Goal: Task Accomplishment & Management: Use online tool/utility

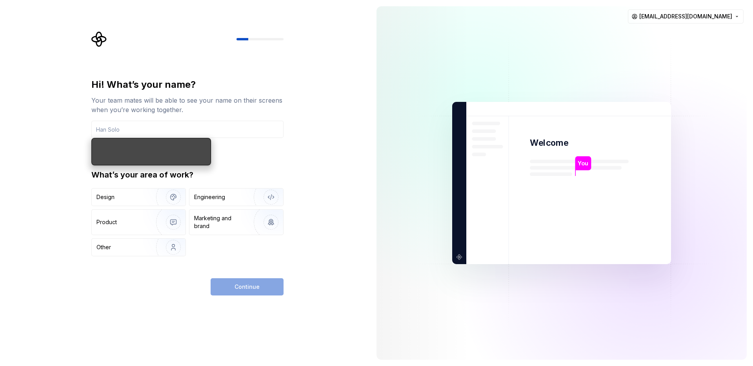
click at [266, 152] on div "Hi! What’s your name? Your team mates will be able to see your name on their sc…" at bounding box center [187, 167] width 192 height 178
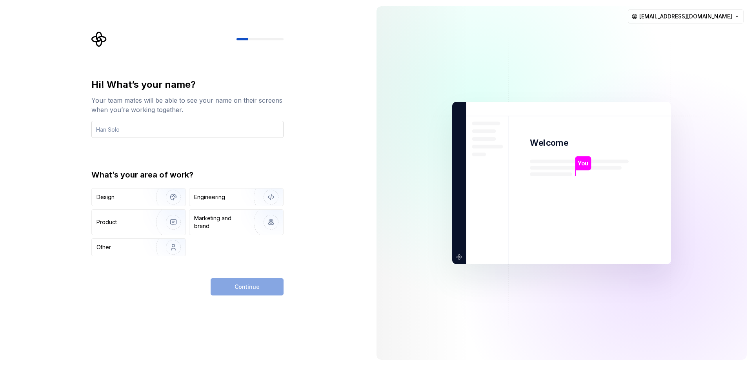
click at [218, 129] on input "text" at bounding box center [187, 129] width 192 height 17
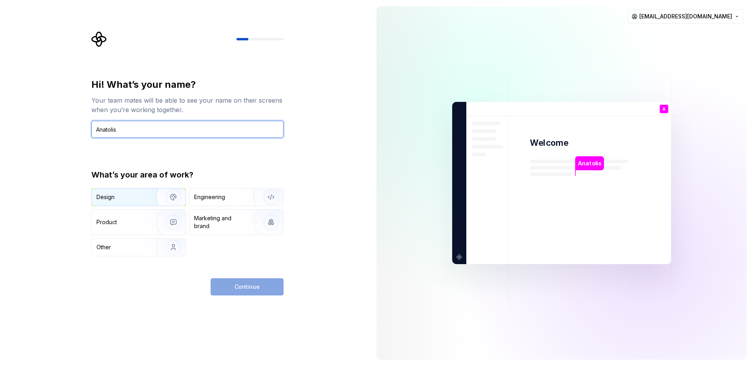
type input "Anatolis"
click at [145, 196] on img "button" at bounding box center [168, 197] width 50 height 53
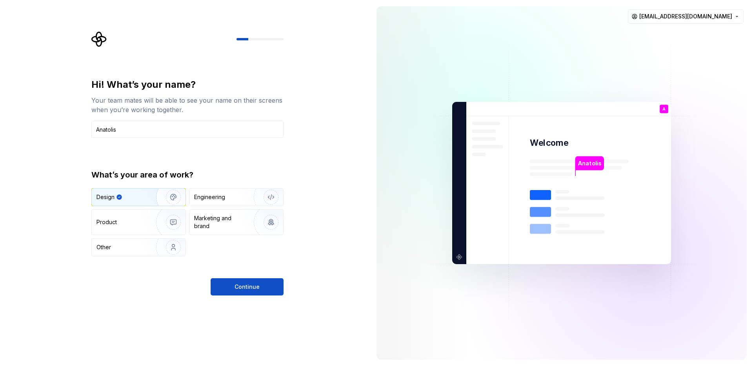
click at [254, 284] on span "Continue" at bounding box center [246, 287] width 25 height 8
click at [127, 217] on div "Product" at bounding box center [139, 222] width 94 height 25
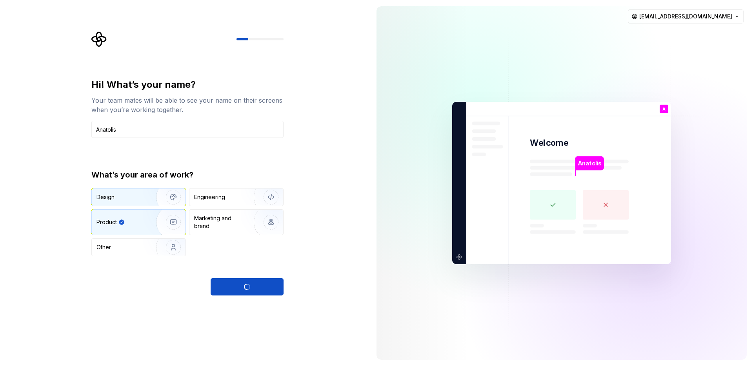
drag, startPoint x: 145, startPoint y: 196, endPoint x: 189, endPoint y: 205, distance: 45.2
click at [145, 196] on img "button" at bounding box center [168, 197] width 50 height 53
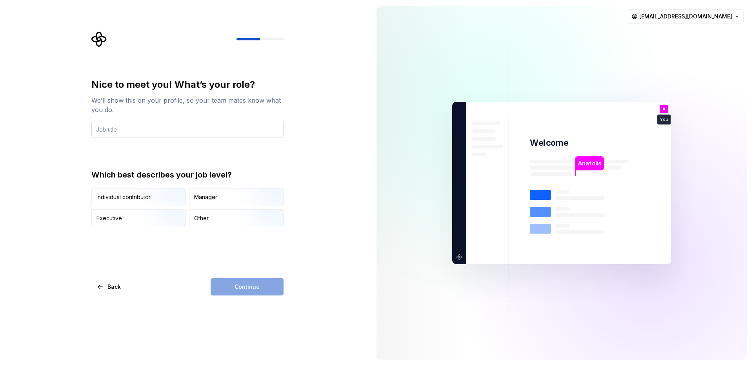
click at [146, 132] on input "text" at bounding box center [187, 129] width 192 height 17
type input "UX/UI"
click at [248, 286] on div "Continue" at bounding box center [247, 286] width 73 height 17
click at [158, 221] on img "button" at bounding box center [167, 228] width 50 height 53
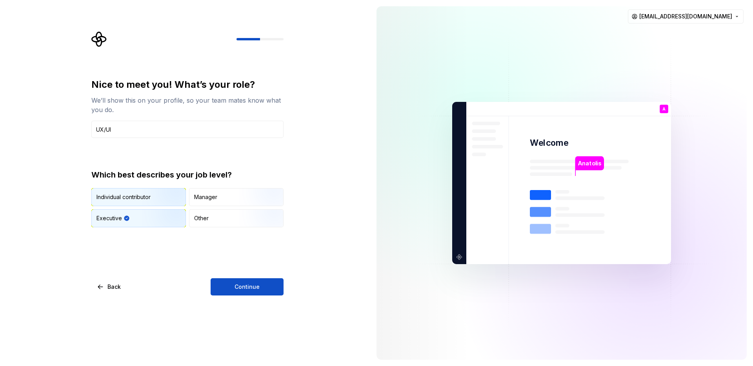
click at [166, 195] on img "button" at bounding box center [167, 207] width 50 height 53
click at [215, 214] on div "Other" at bounding box center [236, 218] width 94 height 17
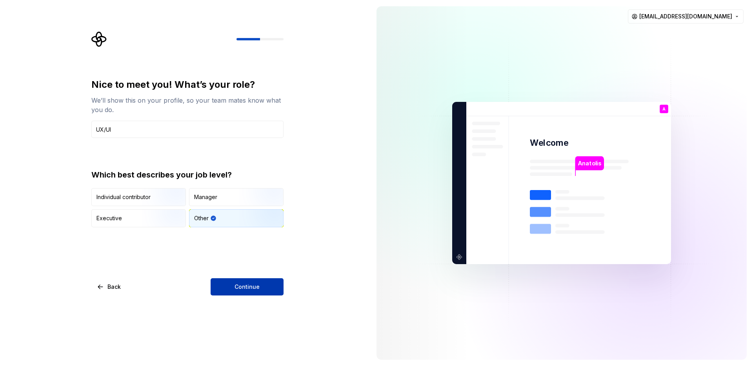
click at [238, 282] on button "Continue" at bounding box center [247, 286] width 73 height 17
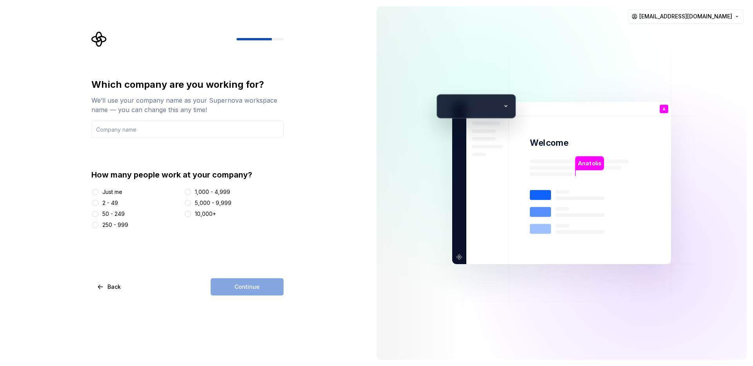
click at [104, 191] on div "Just me" at bounding box center [112, 192] width 20 height 8
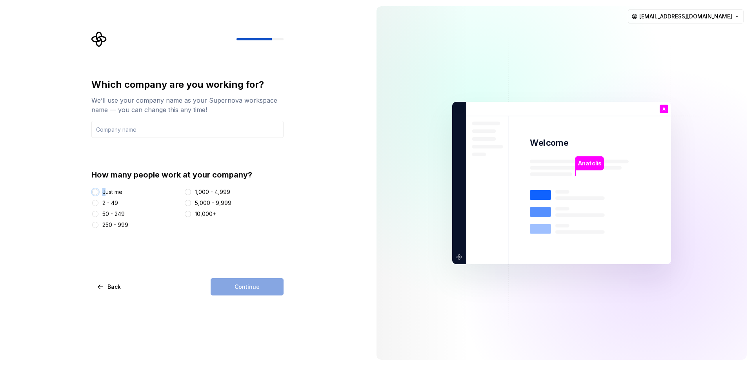
click at [97, 191] on button "Just me" at bounding box center [95, 192] width 6 height 6
click at [254, 290] on div "Continue" at bounding box center [247, 286] width 73 height 17
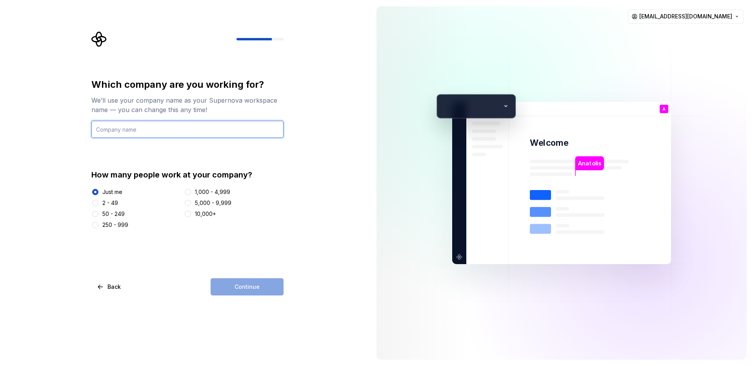
click at [153, 132] on input "text" at bounding box center [187, 129] width 192 height 17
type input "A"
type input "RV"
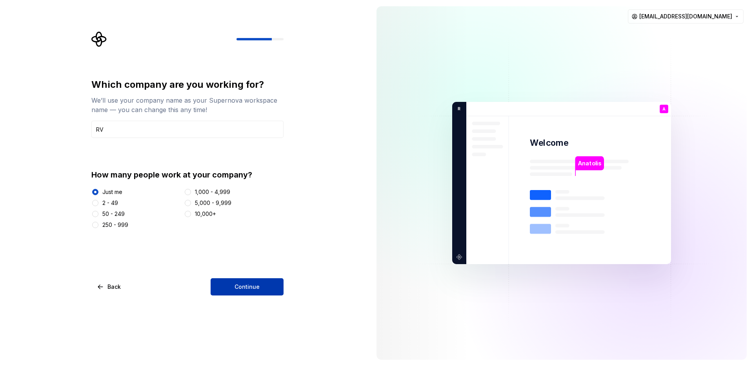
click at [248, 283] on span "Continue" at bounding box center [246, 287] width 25 height 8
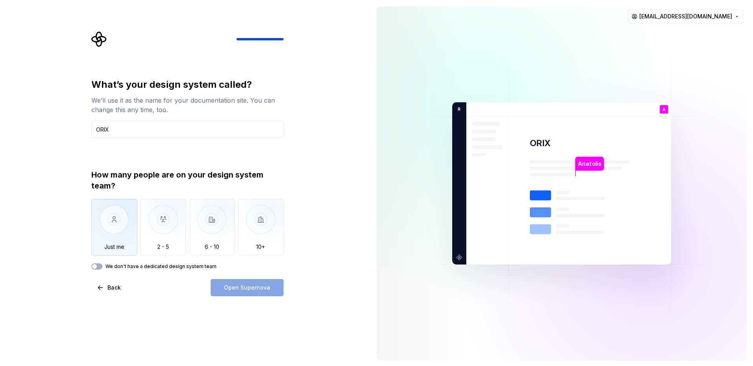
type input "ORIX"
click at [124, 219] on img "button" at bounding box center [114, 225] width 46 height 53
click at [254, 284] on span "Open Supernova" at bounding box center [247, 288] width 46 height 8
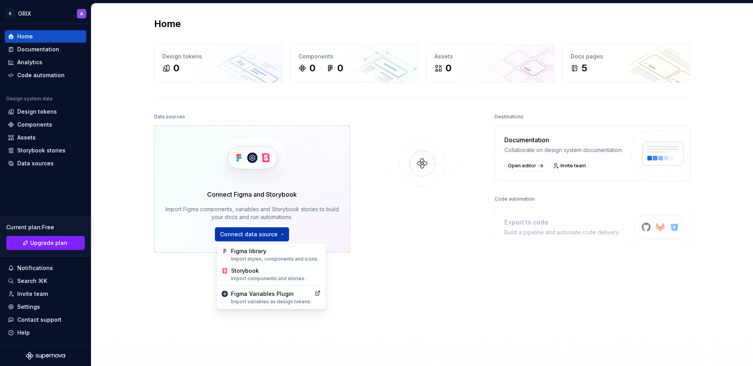
click at [247, 236] on html "R ORIX A Home Documentation Analytics Code automation Design system data Design…" at bounding box center [376, 183] width 753 height 366
click at [300, 262] on div "Import styles, components and icons." at bounding box center [276, 259] width 90 height 6
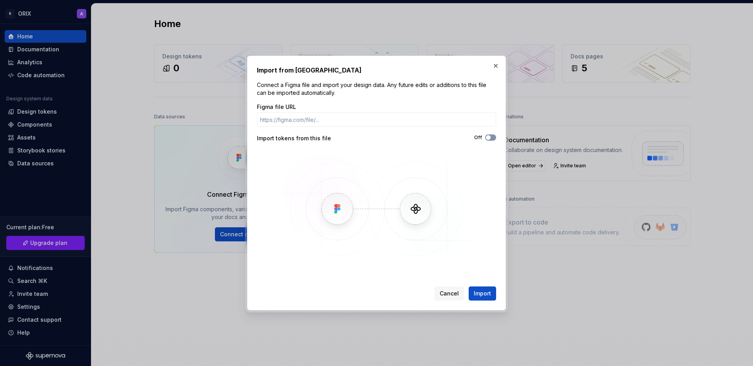
click at [488, 137] on span "button" at bounding box center [488, 137] width 5 height 5
click at [430, 122] on input "Figma file URL" at bounding box center [376, 120] width 239 height 14
paste input "https://www.figma.com/design/bAE6Gu5T3GCu6Tic78m3S0/Streamers-TV-V-Pilot?node-i…"
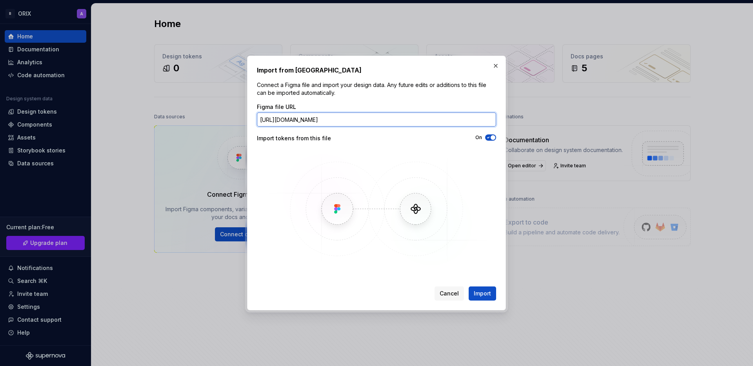
scroll to position [0, 101]
type input "https://www.figma.com/design/bAE6Gu5T3GCu6Tic78m3S0/Streamers-TV-V-Pilot?node-i…"
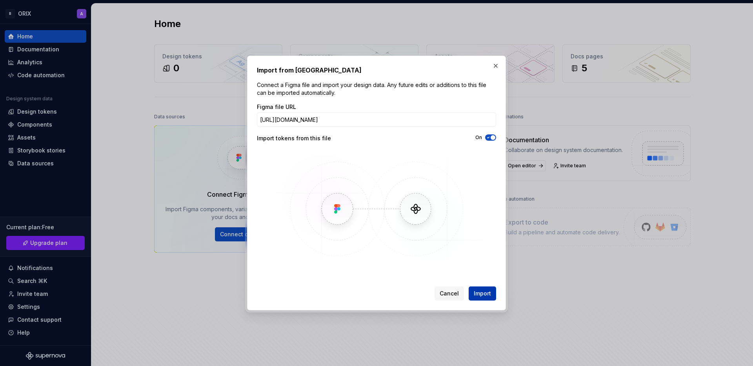
scroll to position [0, 0]
click at [484, 295] on span "Import" at bounding box center [482, 294] width 17 height 8
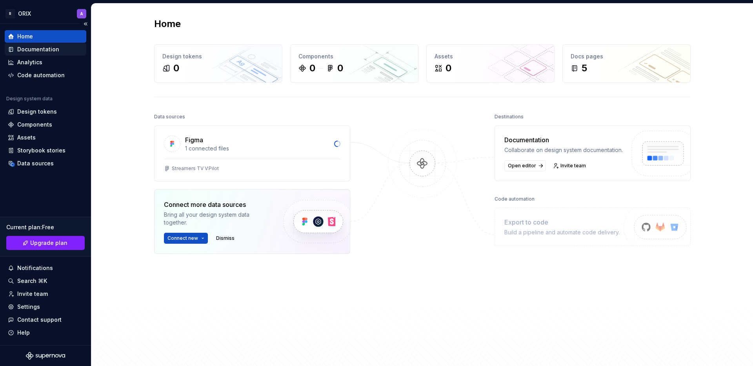
click at [33, 50] on div "Documentation" at bounding box center [38, 49] width 42 height 8
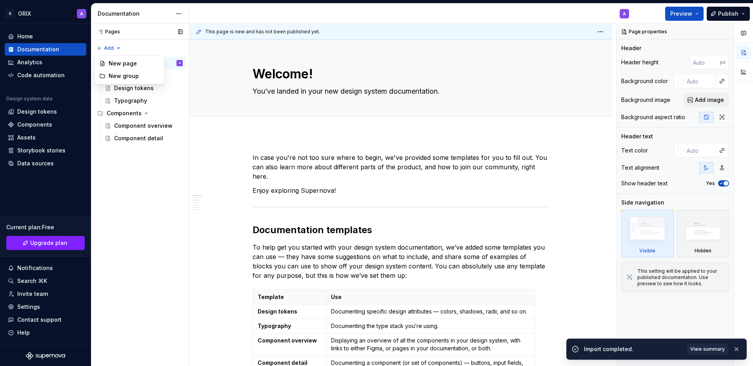
click at [106, 45] on div "Pages Pages Add Accessibility guide for tree Page tree. Navigate the tree with …" at bounding box center [140, 195] width 98 height 343
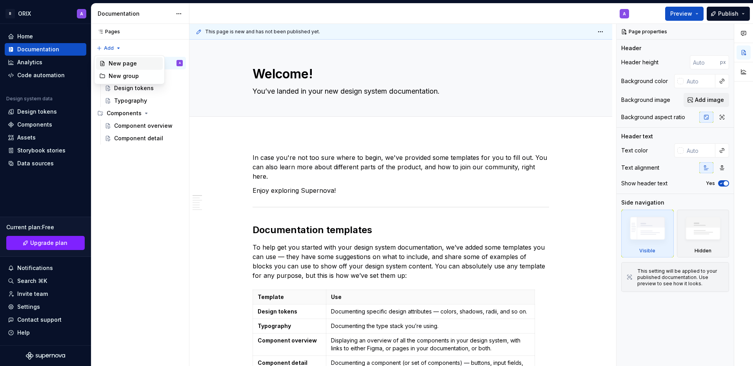
type textarea "*"
click at [126, 76] on div "New group" at bounding box center [134, 76] width 51 height 8
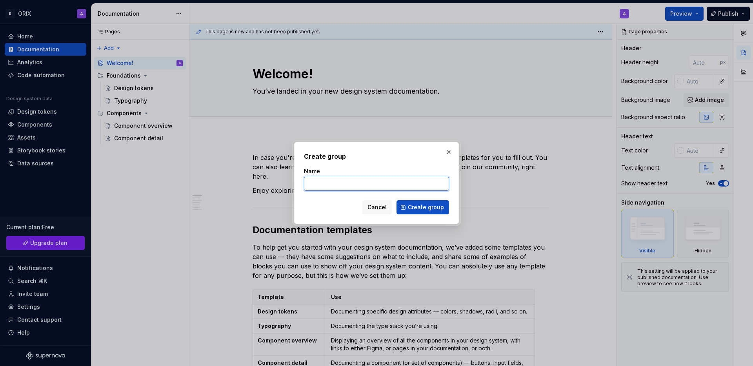
paste input "Design Token Naming Convention"
type input "Design Token Naming Convention"
click at [415, 206] on span "Create group" at bounding box center [426, 207] width 36 height 8
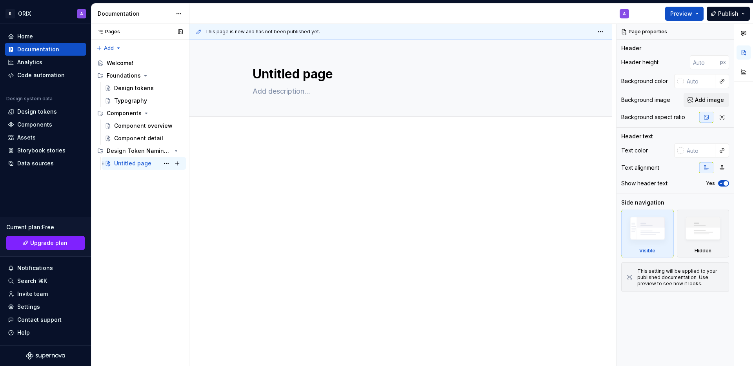
click at [126, 163] on div "Untitled page" at bounding box center [132, 164] width 37 height 8
click at [131, 163] on div "Untitled page" at bounding box center [132, 164] width 37 height 8
click at [298, 57] on div "Edit header" at bounding box center [397, 53] width 416 height 14
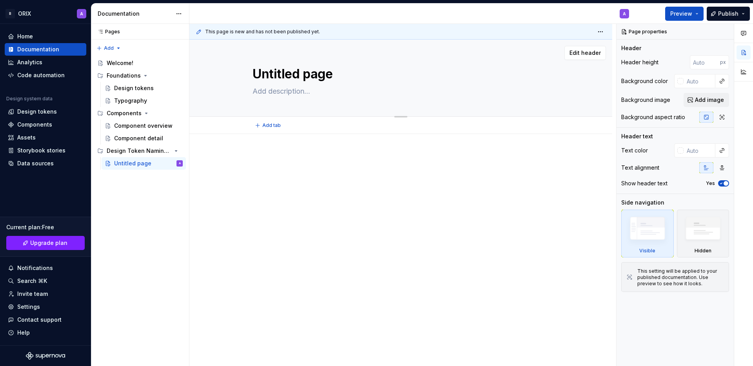
click at [287, 75] on textarea "Untitled page" at bounding box center [399, 74] width 296 height 19
paste textarea "Semantic/Primitive Design Token Naming Convention"
type textarea "*"
type textarea "Semantic/Primitive Design Token Naming Convention"
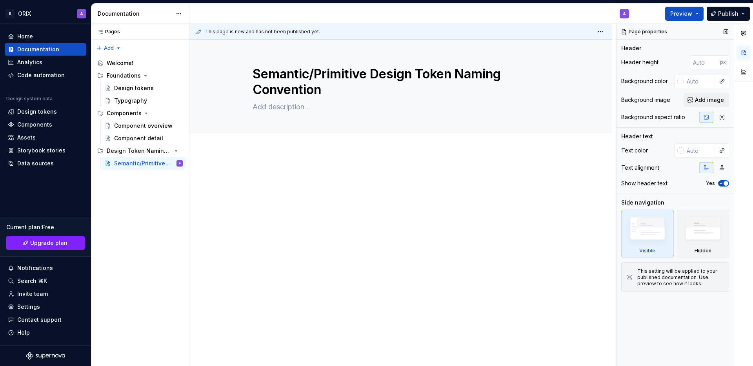
type textarea "*"
type textarea "Semantic/Primitive Design Token Naming Convention"
click at [321, 155] on div at bounding box center [400, 234] width 423 height 168
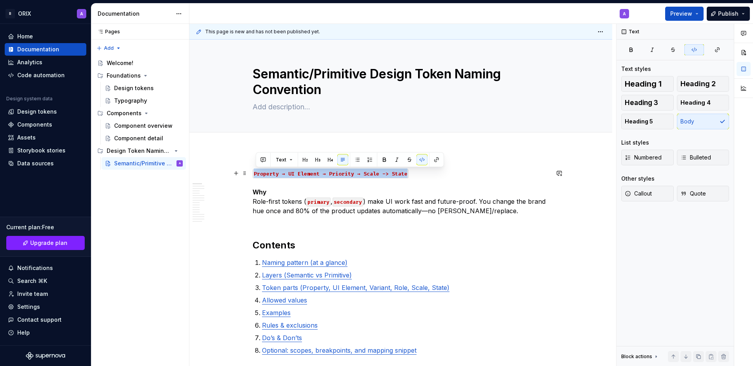
drag, startPoint x: 422, startPoint y: 172, endPoint x: 250, endPoint y: 173, distance: 172.1
drag, startPoint x: 260, startPoint y: 173, endPoint x: 420, endPoint y: 173, distance: 159.2
click at [420, 173] on p "[property]-[scope]-[variant?]-[role?]-[scale?]-[state?] Why Role-first tokens (…" at bounding box center [400, 197] width 296 height 56
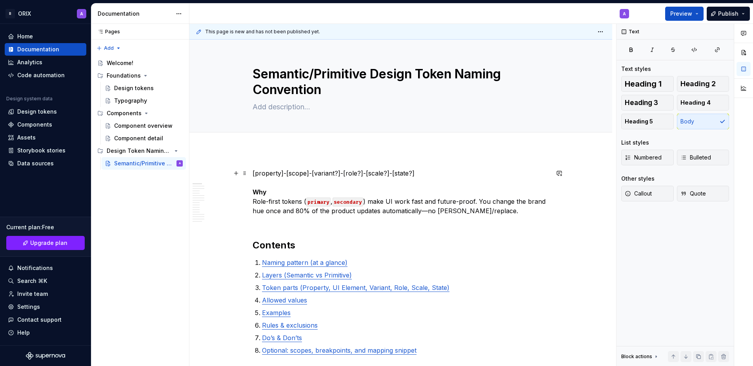
click at [434, 175] on p "[property]-[scope]-[variant?]-[role?]-[scale?]-[state?] Why Role-first tokens (…" at bounding box center [400, 197] width 296 height 56
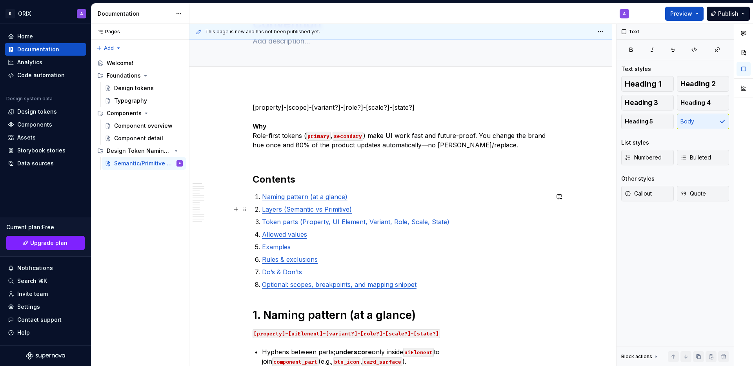
scroll to position [90, 0]
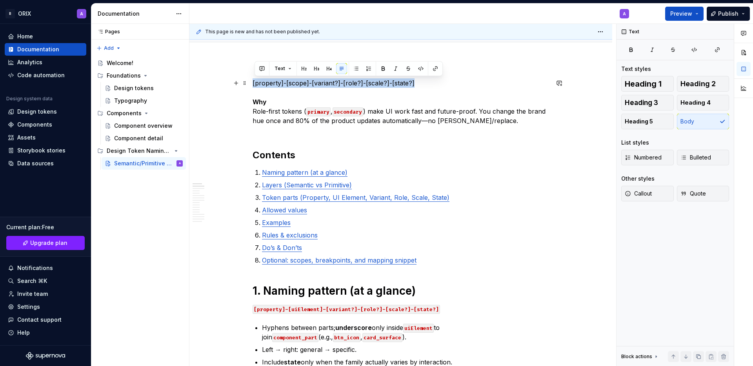
drag, startPoint x: 415, startPoint y: 84, endPoint x: 252, endPoint y: 86, distance: 162.3
click at [461, 108] on p "[property]-[scope]-[variant?]-[role?]-[scale?]-[state?] Why Role-first tokens (…" at bounding box center [400, 106] width 296 height 56
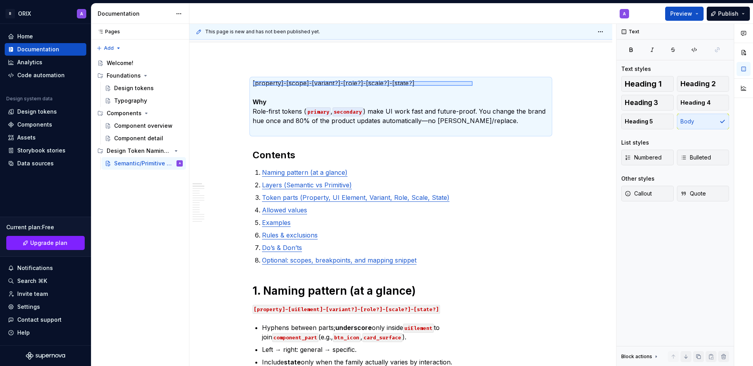
drag, startPoint x: 253, startPoint y: 81, endPoint x: 470, endPoint y: 86, distance: 217.3
click at [472, 86] on div "This page is new and has not been published yet. Semantic/Primitive Design Toke…" at bounding box center [402, 195] width 427 height 343
click at [429, 89] on p "[property]-[scope]-[variant?]-[role?]-[scale?]-[state?] Why Role-first tokens (…" at bounding box center [400, 106] width 296 height 56
click at [410, 82] on p "[property]-[scope]-[variant?]-[role?]-[scale?]-[state?] Why Role-first tokens (…" at bounding box center [400, 106] width 296 height 56
click at [409, 84] on p "[property]-[scope]-[variant?]-[role?]-[scale?]-[state?] Why Role-first tokens (…" at bounding box center [400, 106] width 296 height 56
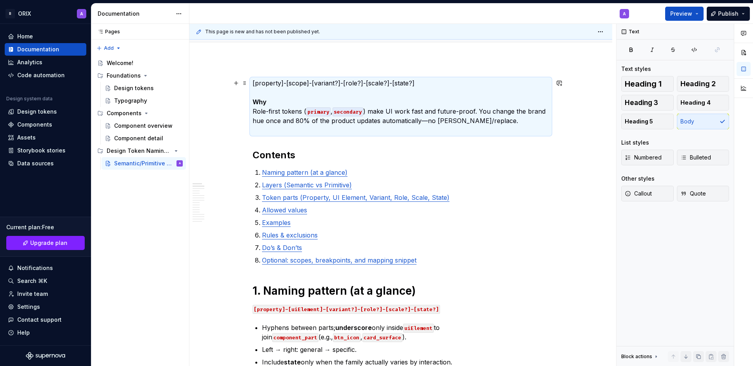
drag, startPoint x: 409, startPoint y: 84, endPoint x: 420, endPoint y: 86, distance: 11.6
click at [409, 84] on p "[property]-[scope]-[variant?]-[role?]-[scale?]-[state?] Why Role-first tokens (…" at bounding box center [400, 106] width 296 height 56
drag, startPoint x: 460, startPoint y: 61, endPoint x: 409, endPoint y: 61, distance: 51.4
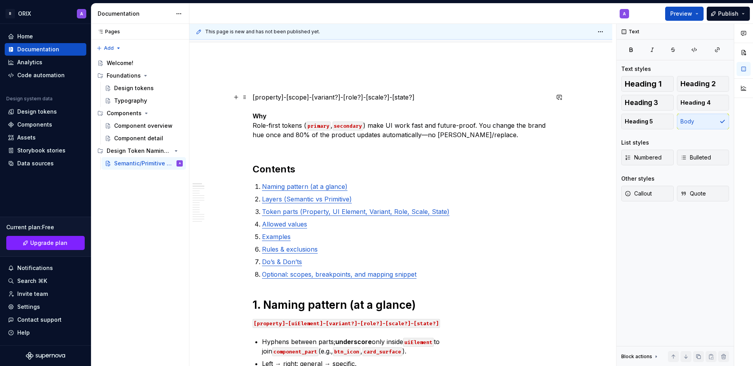
click at [263, 94] on p "[property]-[scope]-[variant?]-[role?]-[scale?]-[state?] Why Role-first tokens (…" at bounding box center [400, 121] width 296 height 56
click at [247, 97] on span at bounding box center [245, 97] width 6 height 11
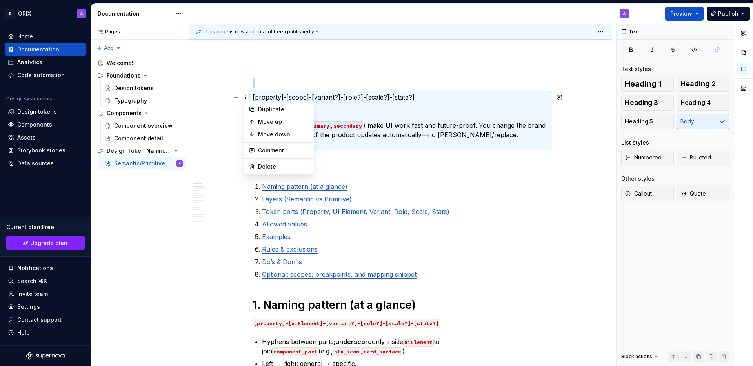
click at [294, 94] on p "[property]-[scope]-[variant?]-[role?]-[scale?]-[state?] Why Role-first tokens (…" at bounding box center [400, 121] width 296 height 56
drag, startPoint x: 256, startPoint y: 96, endPoint x: 341, endPoint y: 98, distance: 85.9
click at [341, 98] on p "[property]-[scope]-[variant?]-[role?]-[scale?]-[state?] Why Role-first tokens (…" at bounding box center [400, 121] width 296 height 56
click at [481, 85] on p at bounding box center [400, 82] width 296 height 9
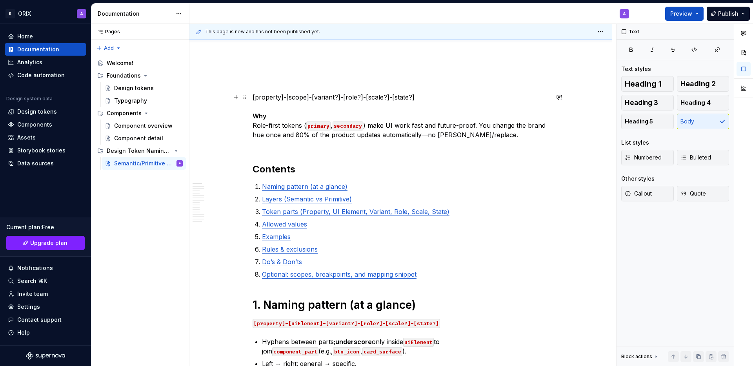
click at [402, 132] on p "[property]-[scope]-[variant?]-[role?]-[scale?]-[state?] Why Role-first tokens (…" at bounding box center [400, 121] width 296 height 56
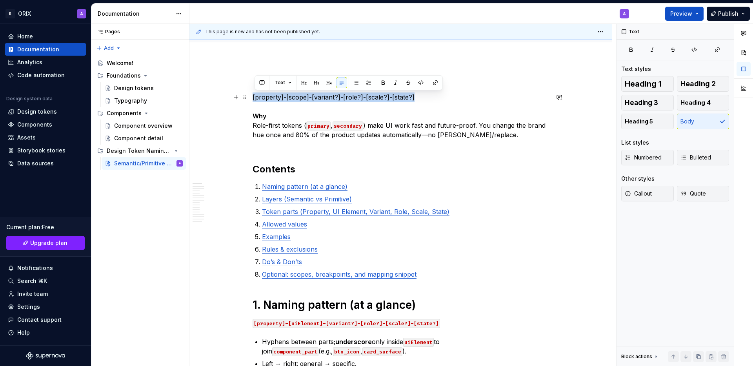
drag, startPoint x: 414, startPoint y: 97, endPoint x: 256, endPoint y: 96, distance: 157.6
click at [415, 83] on button "button" at bounding box center [420, 82] width 11 height 11
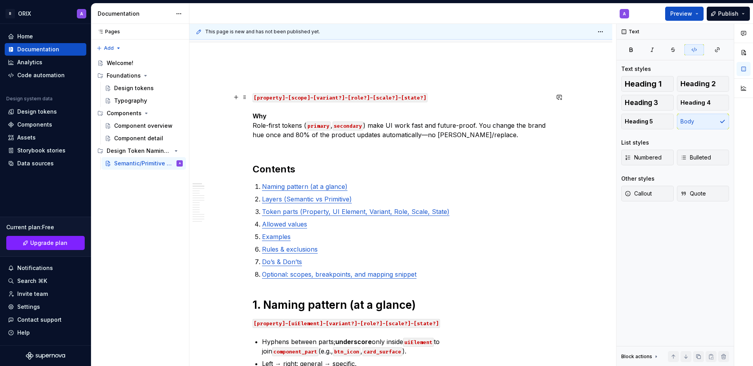
click at [439, 100] on p "[property]-[scope]-[variant?]-[role?]-[scale?]-[state?] Why Role-first tokens (…" at bounding box center [400, 121] width 296 height 56
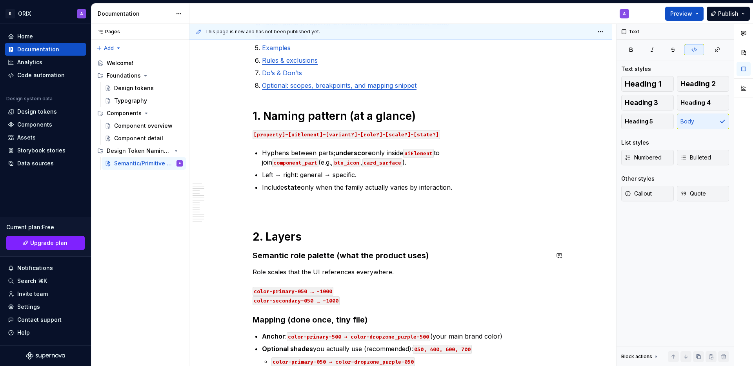
scroll to position [162, 0]
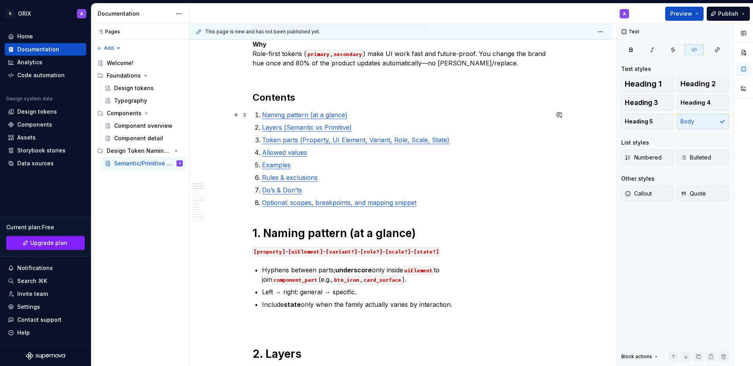
click at [303, 116] on link "Naming pattern (at a glance)" at bounding box center [304, 115] width 85 height 8
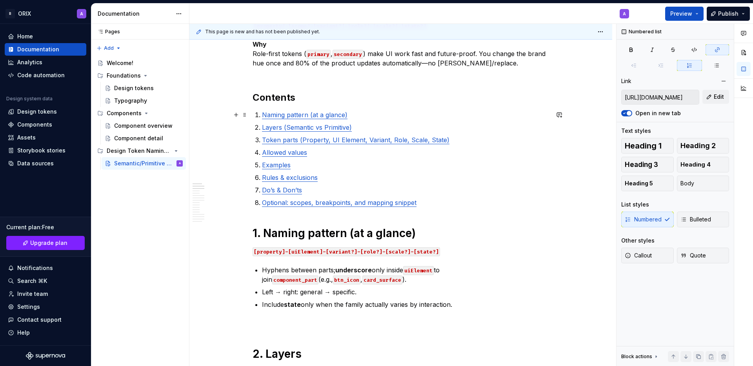
click at [318, 115] on link "Naming pattern (at a glance)" at bounding box center [304, 115] width 85 height 8
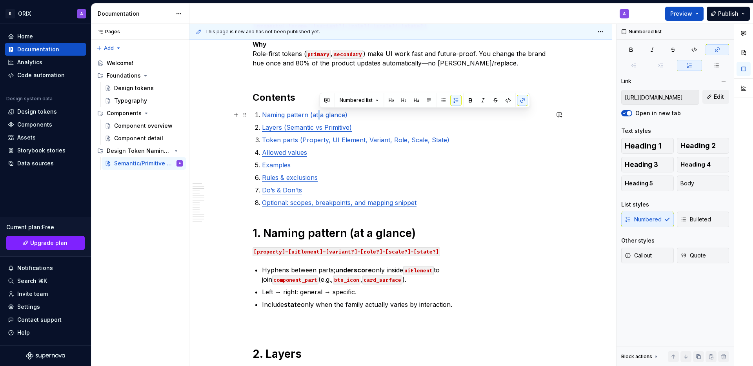
click at [318, 115] on link "Naming pattern (at a glance)" at bounding box center [304, 115] width 85 height 8
drag, startPoint x: 349, startPoint y: 115, endPoint x: 311, endPoint y: 115, distance: 38.4
click at [311, 115] on p "Naming pattern (at a glance)" at bounding box center [405, 114] width 287 height 9
drag, startPoint x: 264, startPoint y: 114, endPoint x: 504, endPoint y: 114, distance: 240.3
click at [365, 118] on p "Naming pattern (at a glance)" at bounding box center [405, 114] width 287 height 9
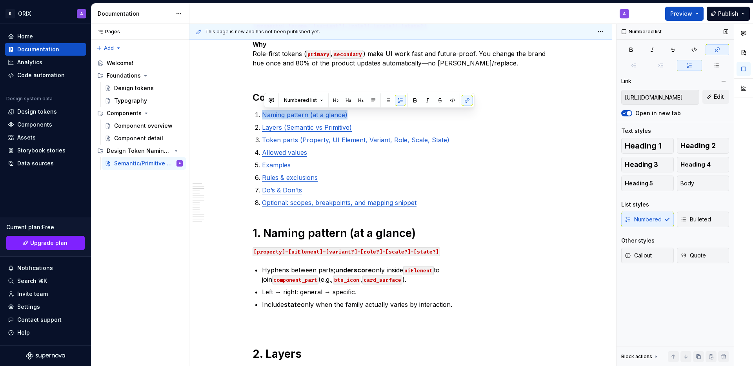
drag, startPoint x: 719, startPoint y: 49, endPoint x: 638, endPoint y: 66, distance: 82.2
click at [719, 49] on icon "button" at bounding box center [717, 50] width 6 height 6
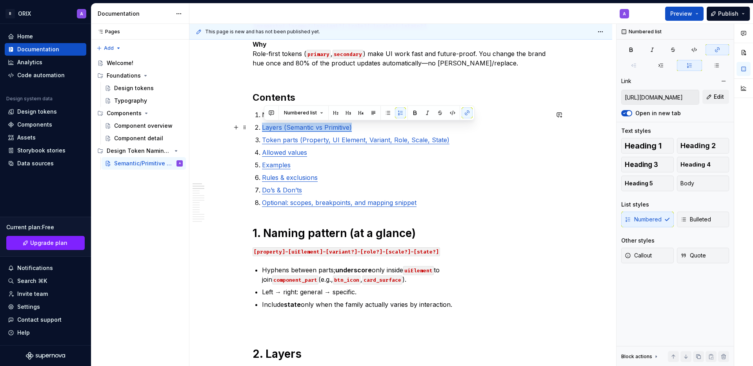
drag, startPoint x: 284, startPoint y: 128, endPoint x: 515, endPoint y: 114, distance: 231.3
click at [388, 128] on li "Layers (Semantic vs Primitive)" at bounding box center [405, 127] width 287 height 9
drag, startPoint x: 718, startPoint y: 50, endPoint x: 566, endPoint y: 81, distance: 154.8
click at [715, 51] on icon "button" at bounding box center [717, 50] width 6 height 6
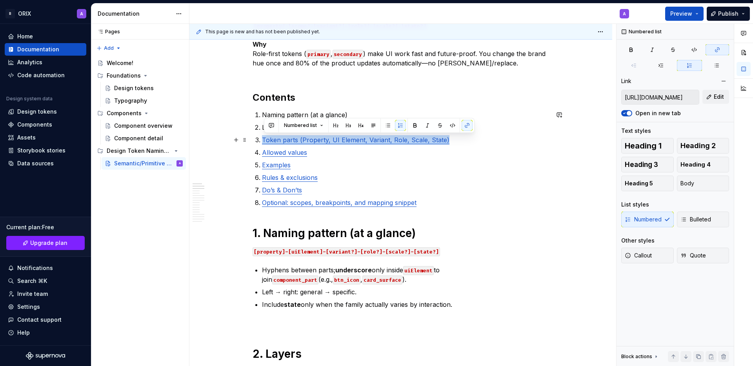
drag, startPoint x: 265, startPoint y: 140, endPoint x: 511, endPoint y: 136, distance: 246.6
click at [506, 139] on p "Token parts (Property, UI Element, Variant, Role, Scale, State)" at bounding box center [405, 139] width 287 height 9
click at [718, 47] on icon "button" at bounding box center [717, 50] width 6 height 6
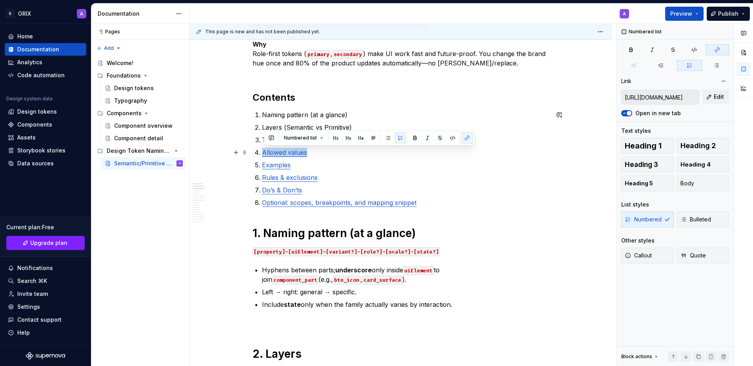
drag, startPoint x: 284, startPoint y: 151, endPoint x: 345, endPoint y: 148, distance: 60.8
click at [329, 149] on p "Allowed values" at bounding box center [405, 152] width 287 height 9
drag, startPoint x: 719, startPoint y: 47, endPoint x: 648, endPoint y: 74, distance: 76.2
click at [716, 49] on icon "button" at bounding box center [717, 50] width 6 height 6
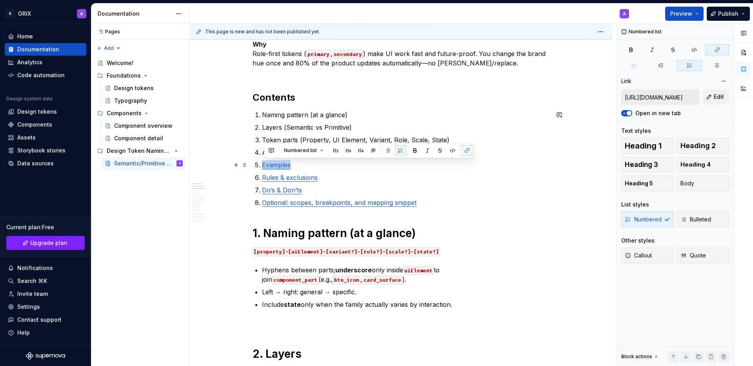
drag, startPoint x: 265, startPoint y: 166, endPoint x: 314, endPoint y: 165, distance: 49.8
click at [313, 165] on p "Examples" at bounding box center [405, 164] width 287 height 9
click at [463, 153] on button "button" at bounding box center [466, 150] width 11 height 11
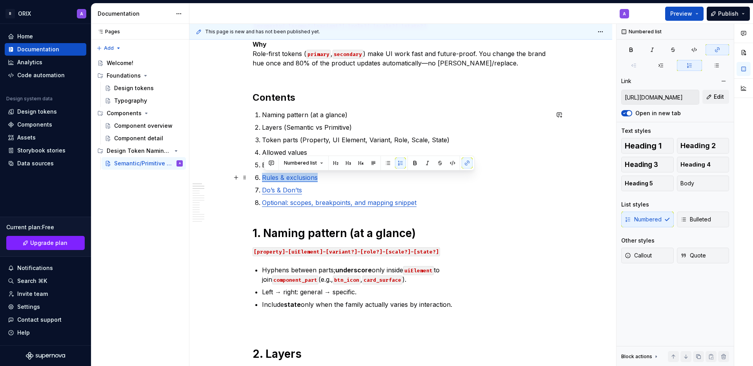
drag, startPoint x: 263, startPoint y: 180, endPoint x: 325, endPoint y: 179, distance: 61.6
click at [325, 179] on li "Rules & exclusions" at bounding box center [405, 177] width 287 height 9
drag, startPoint x: 462, startPoint y: 164, endPoint x: 455, endPoint y: 165, distance: 7.6
click at [461, 164] on button "button" at bounding box center [466, 163] width 11 height 11
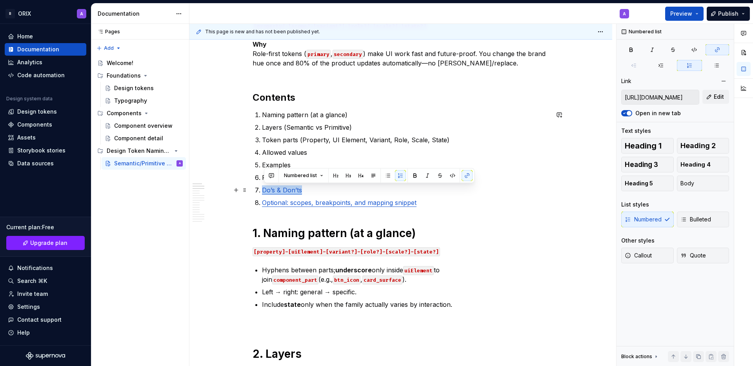
drag, startPoint x: 264, startPoint y: 191, endPoint x: 316, endPoint y: 188, distance: 51.8
click at [316, 188] on p "Do’s & Don’ts" at bounding box center [405, 189] width 287 height 9
drag, startPoint x: 467, startPoint y: 176, endPoint x: 408, endPoint y: 185, distance: 59.9
click at [466, 176] on button "button" at bounding box center [466, 175] width 11 height 11
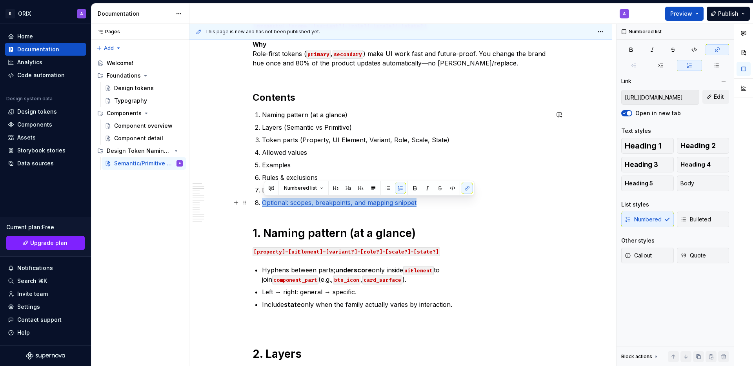
drag, startPoint x: 286, startPoint y: 204, endPoint x: 435, endPoint y: 202, distance: 149.0
click at [422, 205] on li "Optional: scopes, breakpoints, and mapping snippet" at bounding box center [405, 202] width 287 height 9
click at [467, 188] on button "button" at bounding box center [466, 188] width 11 height 11
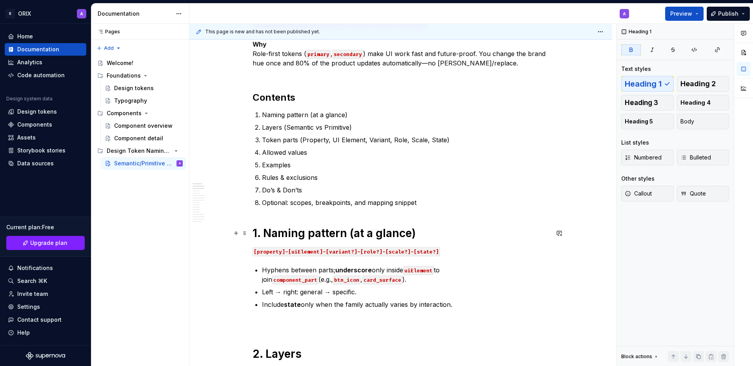
click at [413, 237] on strong "1. Naming pattern (at a glance)" at bounding box center [333, 233] width 163 height 13
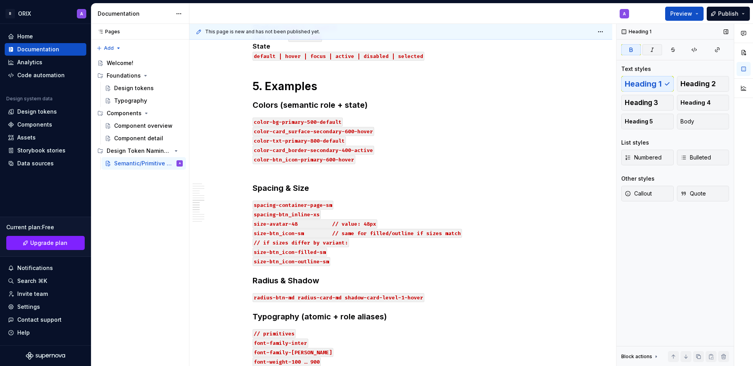
scroll to position [1272, 0]
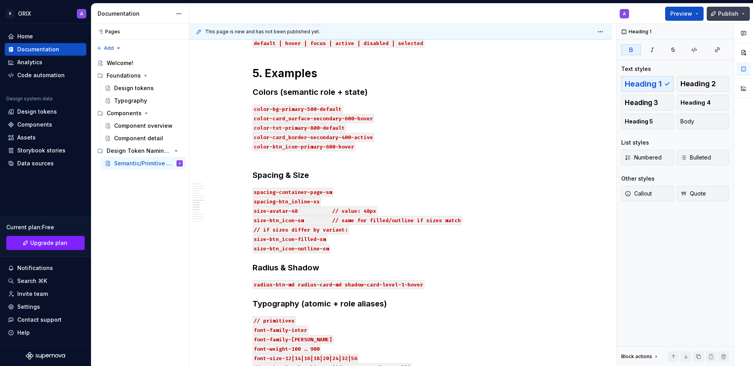
click at [716, 16] on button "Publish" at bounding box center [727, 14] width 43 height 14
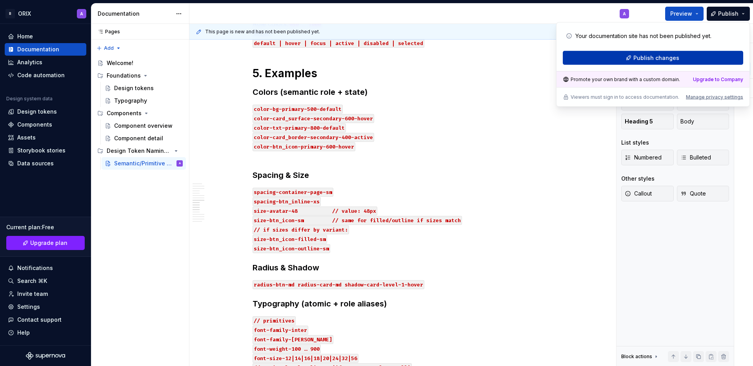
click at [635, 55] on span "Publish changes" at bounding box center [656, 58] width 46 height 8
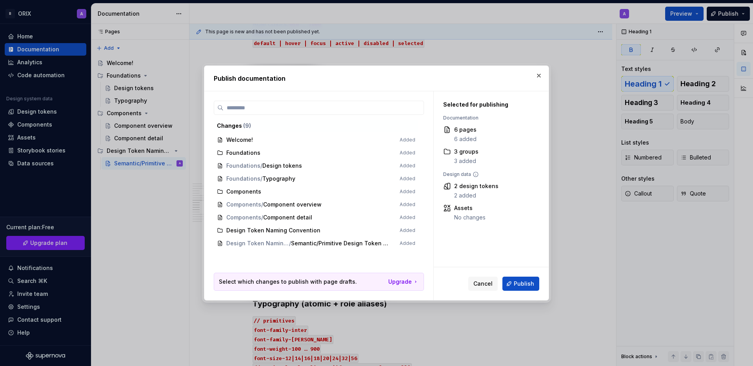
click at [268, 229] on span "Design Token Naming Convention Added" at bounding box center [316, 230] width 205 height 13
click at [519, 287] on span "Publish" at bounding box center [524, 284] width 20 height 8
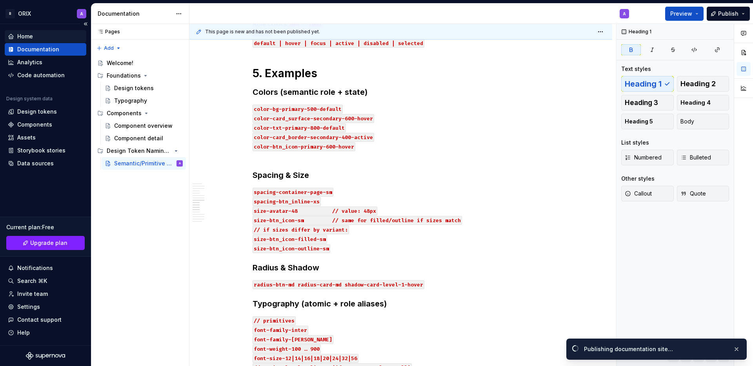
click at [33, 40] on div "Home" at bounding box center [45, 37] width 75 height 8
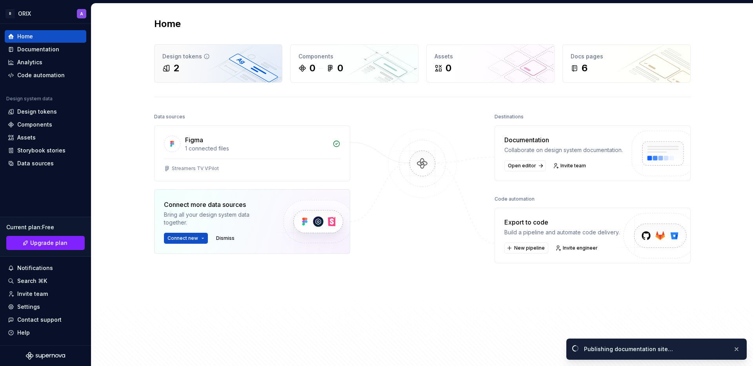
click at [170, 63] on div "2" at bounding box center [170, 68] width 17 height 13
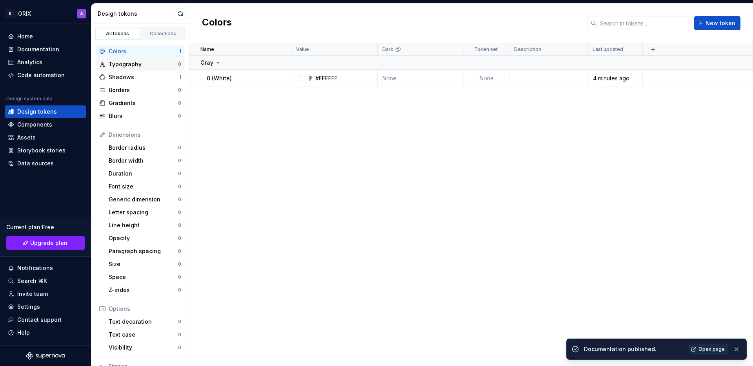
click at [137, 67] on div "Typography" at bounding box center [143, 64] width 69 height 8
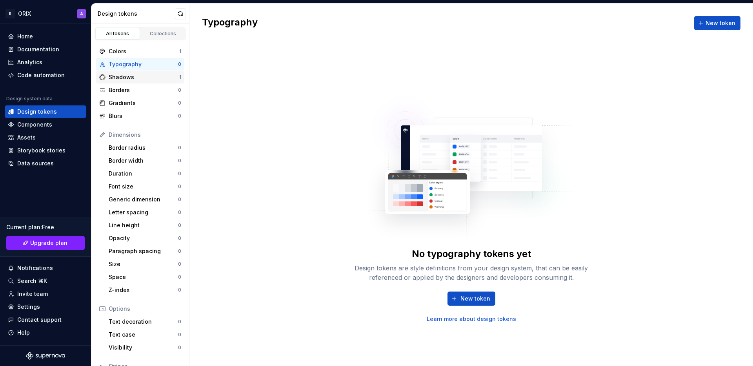
click at [134, 79] on div "Shadows" at bounding box center [144, 77] width 71 height 8
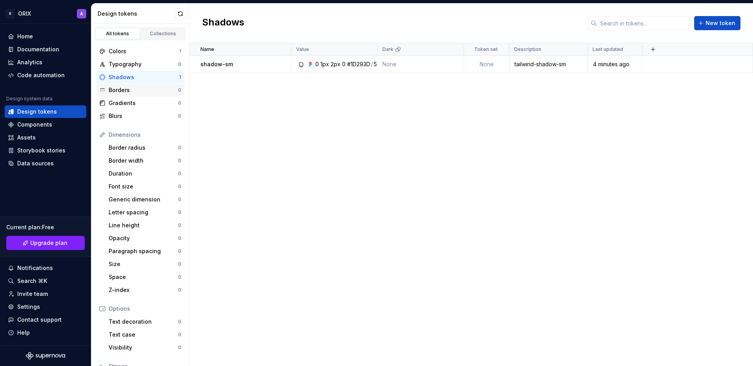
click at [134, 89] on div "Borders" at bounding box center [143, 90] width 69 height 8
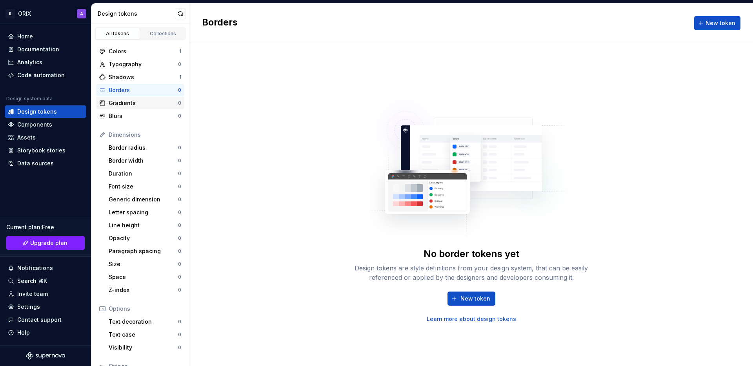
click at [134, 103] on div "Gradients" at bounding box center [143, 103] width 69 height 8
click at [122, 52] on div "Colors" at bounding box center [144, 51] width 71 height 8
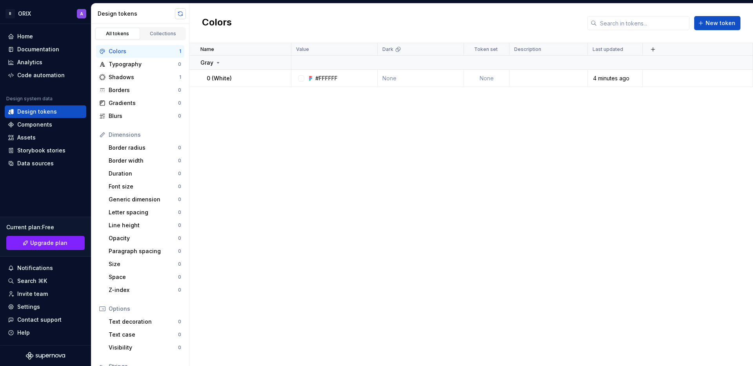
click at [178, 13] on button "button" at bounding box center [180, 13] width 11 height 11
click at [130, 77] on div "Shadows" at bounding box center [144, 77] width 71 height 8
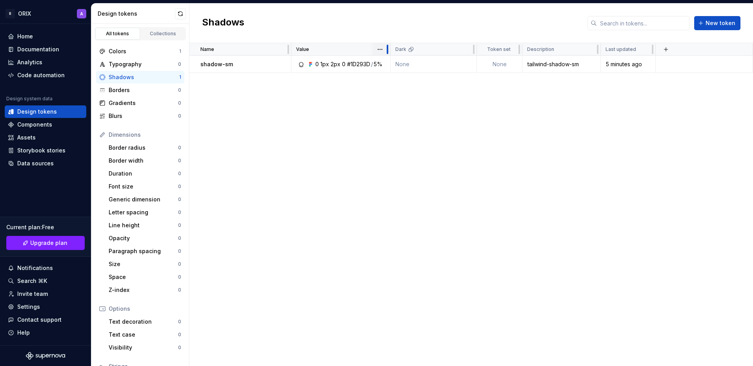
drag, startPoint x: 377, startPoint y: 46, endPoint x: 387, endPoint y: 47, distance: 10.3
click at [388, 46] on div at bounding box center [387, 49] width 6 height 13
click at [344, 128] on div "Name Value Dark Token set Description Last updated shadow-sm 0 1px 2px 0 #1D293…" at bounding box center [470, 204] width 563 height 323
click at [48, 122] on div "Components" at bounding box center [34, 125] width 35 height 8
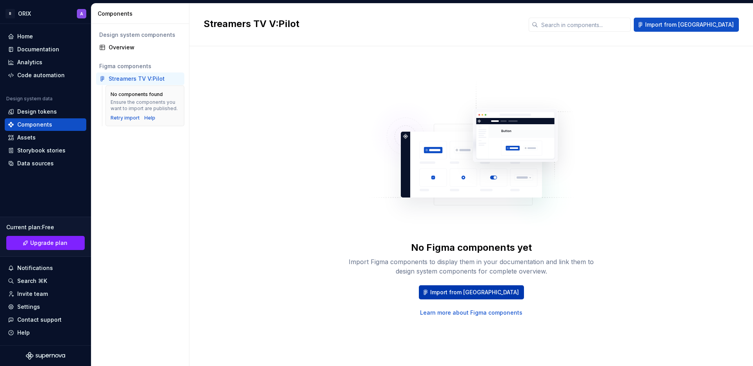
click at [476, 291] on span "Import from Figma" at bounding box center [474, 293] width 89 height 8
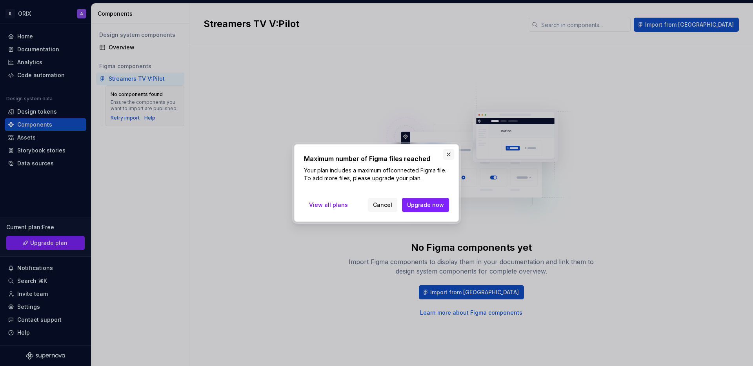
click at [445, 151] on button "button" at bounding box center [448, 154] width 11 height 11
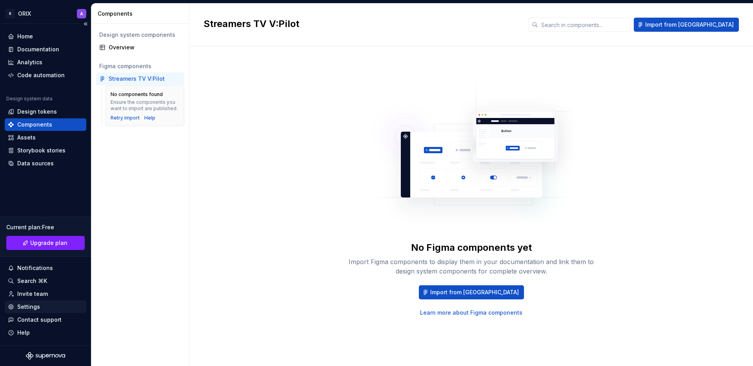
click at [39, 306] on div "Settings" at bounding box center [45, 307] width 75 height 8
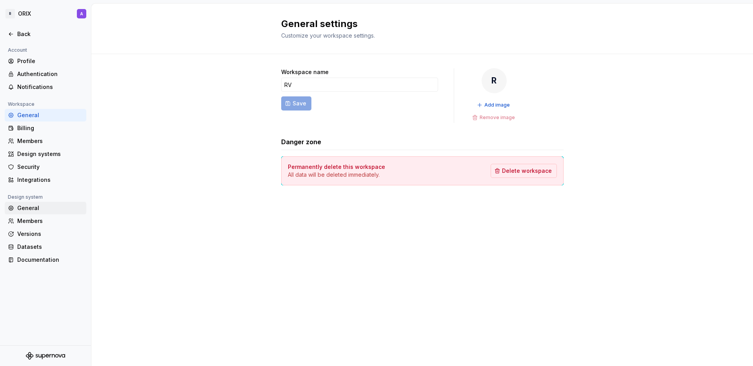
click at [47, 212] on div "General" at bounding box center [46, 208] width 82 height 13
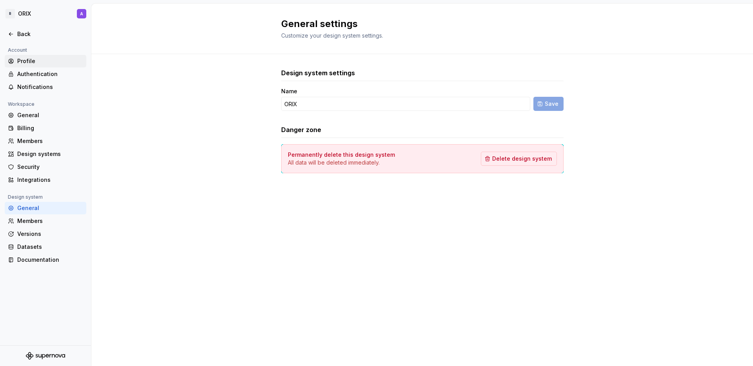
click at [22, 62] on div "Profile" at bounding box center [50, 61] width 66 height 8
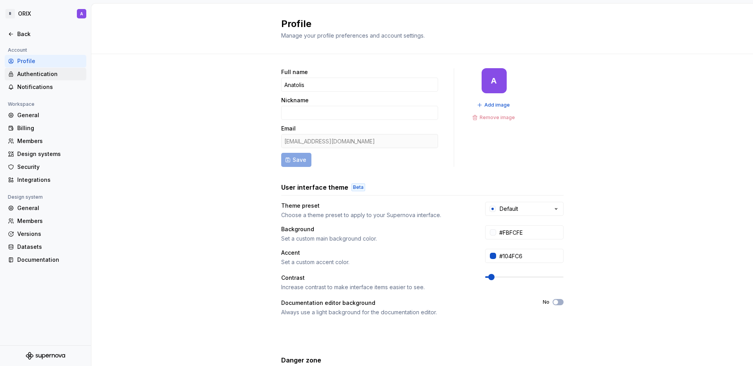
click at [39, 78] on div "Authentication" at bounding box center [46, 74] width 82 height 13
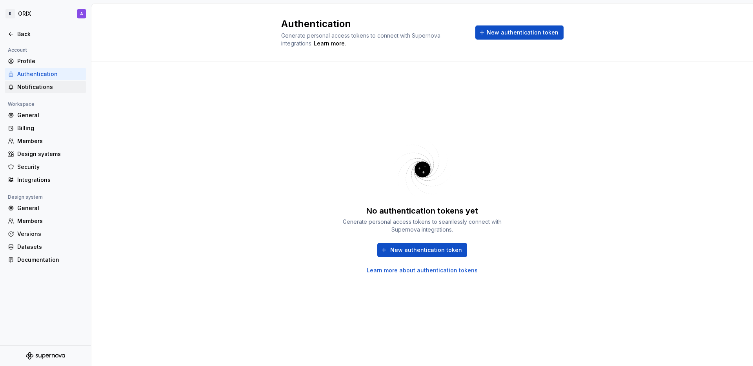
click at [36, 84] on div "Notifications" at bounding box center [50, 87] width 66 height 8
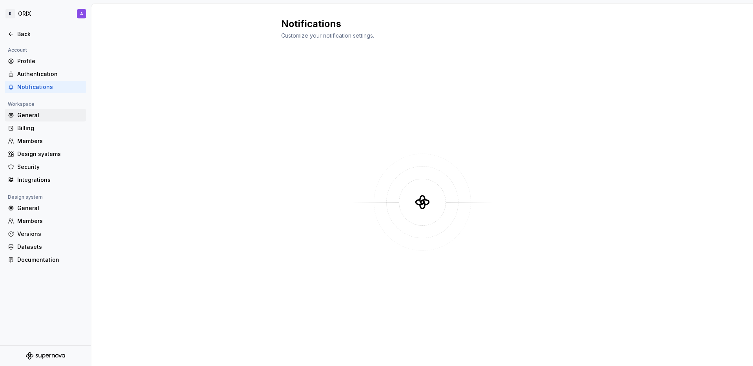
click at [45, 116] on div "General" at bounding box center [50, 115] width 66 height 8
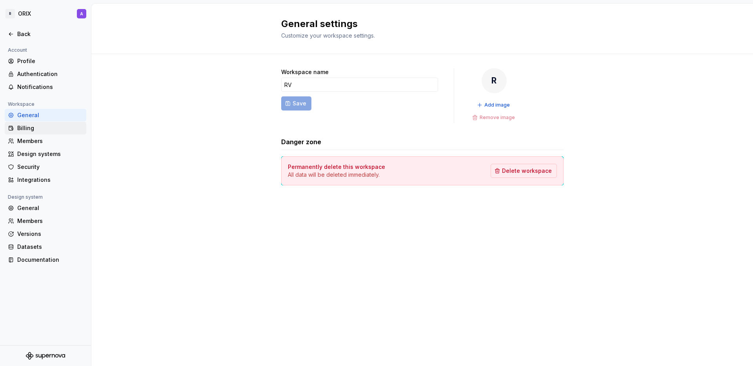
click at [55, 126] on div "Billing" at bounding box center [50, 128] width 66 height 8
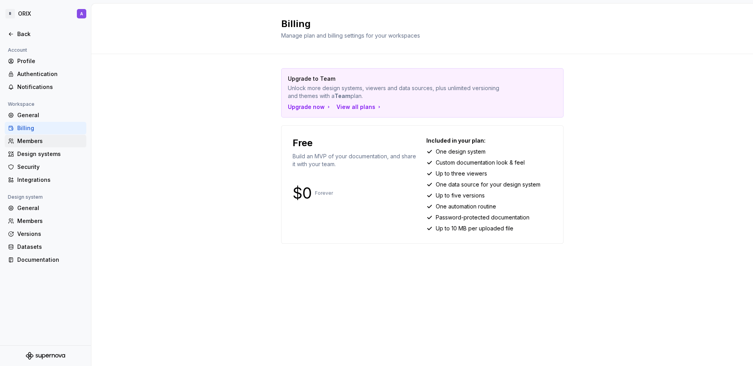
click at [60, 140] on div "Members" at bounding box center [50, 141] width 66 height 8
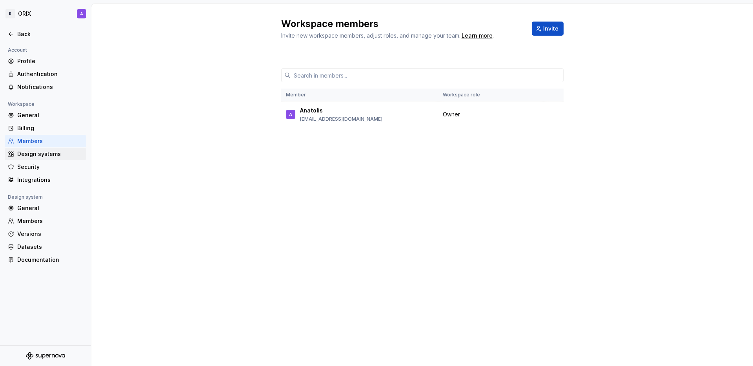
click at [42, 155] on div "Design systems" at bounding box center [50, 154] width 66 height 8
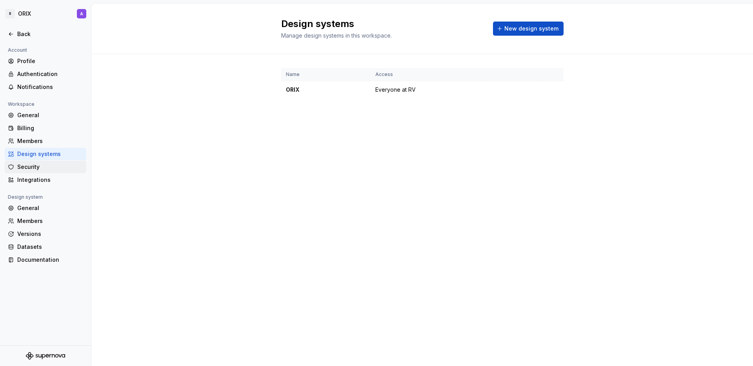
click at [44, 165] on div "Security" at bounding box center [50, 167] width 66 height 8
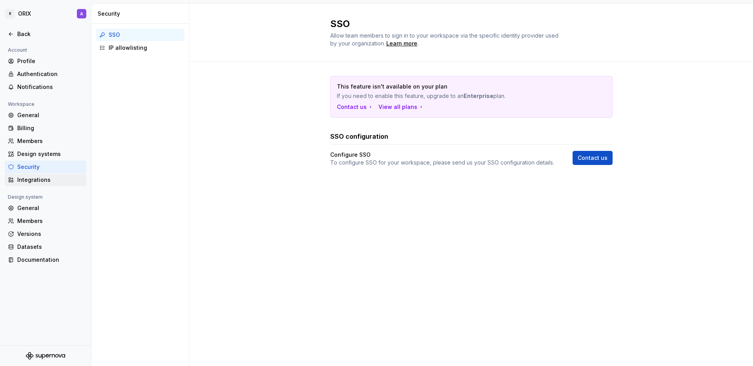
click at [35, 182] on div "Integrations" at bounding box center [50, 180] width 66 height 8
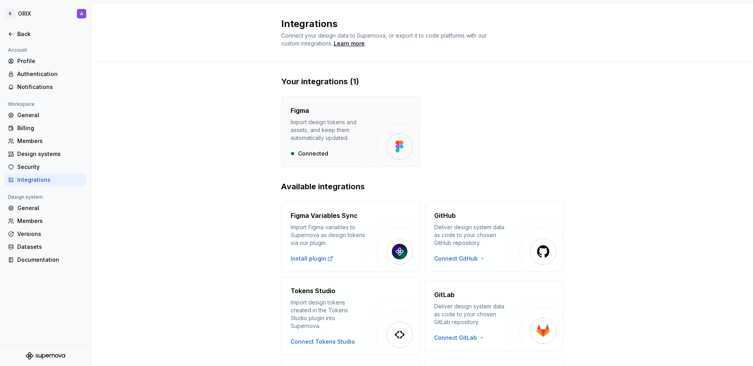
click at [328, 155] on div "Connected" at bounding box center [328, 154] width 74 height 8
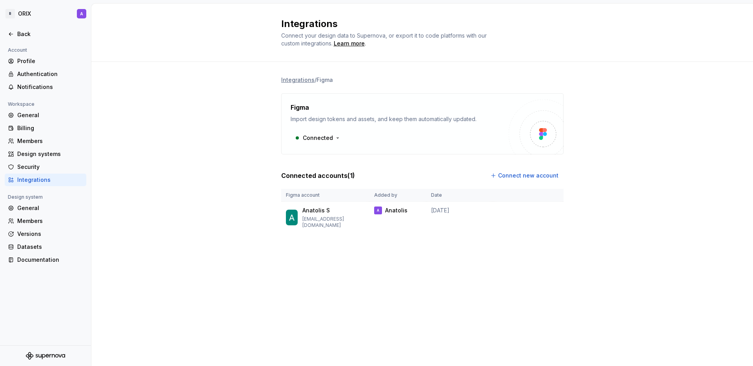
click at [336, 138] on html "R ORIX A Back Account Profile Authentication Notifications Workspace General Bi…" at bounding box center [376, 183] width 753 height 366
click at [336, 154] on div "Disconnect integration" at bounding box center [336, 155] width 63 height 8
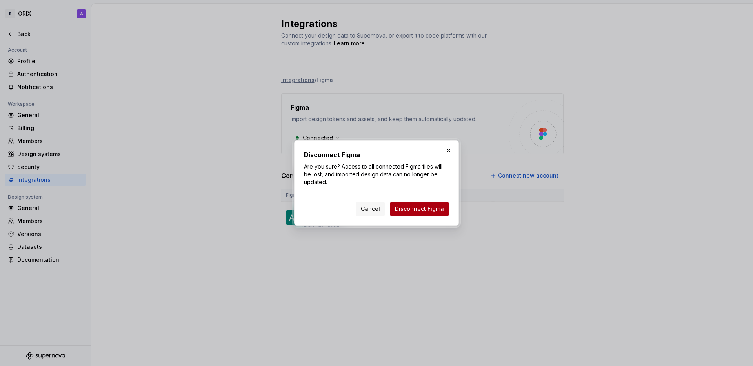
click at [423, 205] on span "Disconnect Figma" at bounding box center [419, 209] width 49 height 8
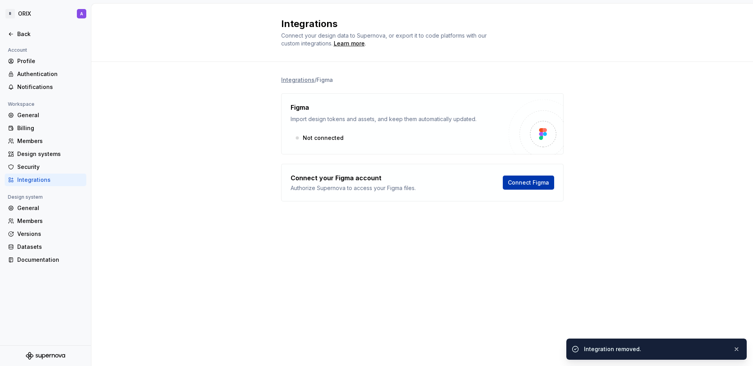
click at [526, 182] on span "Connect Figma" at bounding box center [528, 183] width 41 height 8
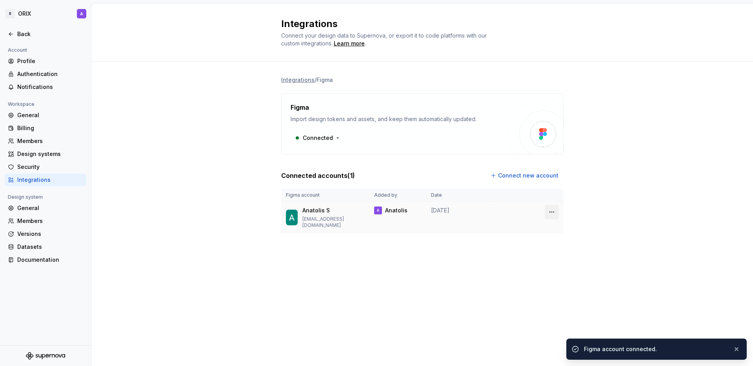
click at [554, 211] on html "R ORIX A Back Account Profile Authentication Notifications Workspace General Bi…" at bounding box center [376, 183] width 753 height 366
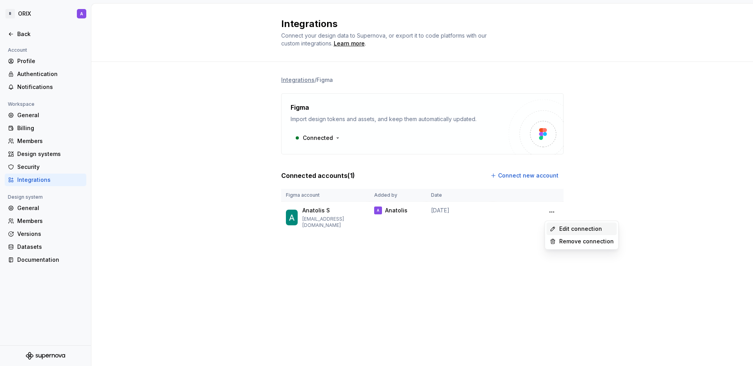
click at [568, 227] on div "Edit connection" at bounding box center [586, 229] width 54 height 8
click at [436, 211] on td "August 12, 2025" at bounding box center [459, 218] width 67 height 32
click at [328, 142] on html "R ORIX A Back Account Profile Authentication Notifications Workspace General Bi…" at bounding box center [376, 183] width 753 height 366
click at [414, 158] on html "R ORIX A Back Account Profile Authentication Notifications Workspace General Bi…" at bounding box center [376, 183] width 753 height 366
click at [411, 211] on div "A Anatolis" at bounding box center [397, 211] width 47 height 8
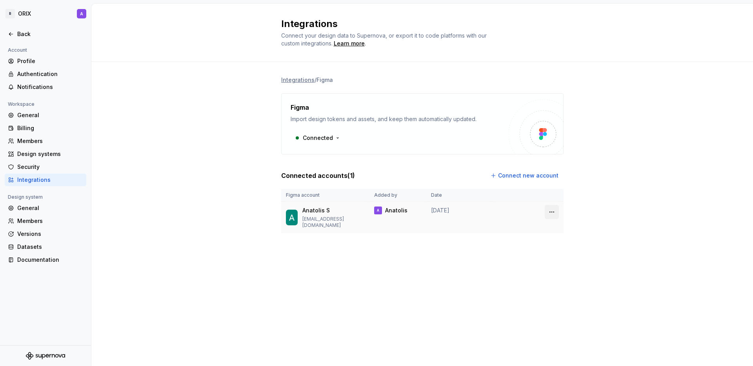
click at [554, 211] on html "R ORIX A Back Account Profile Authentication Notifications Workspace General Bi…" at bounding box center [376, 183] width 753 height 366
click at [568, 233] on div "Edit connection" at bounding box center [582, 229] width 70 height 13
click at [27, 31] on div "Back" at bounding box center [50, 34] width 66 height 8
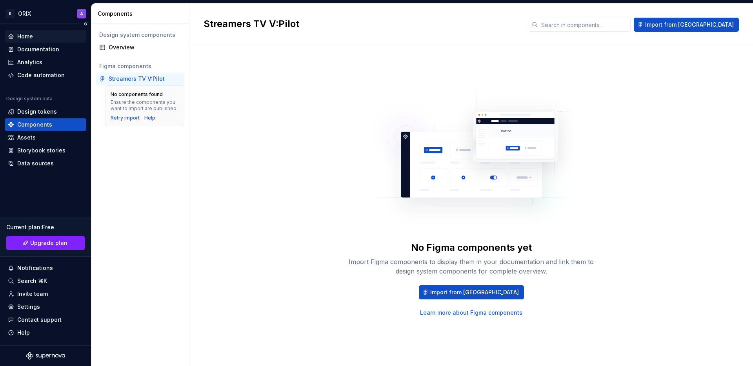
click at [34, 35] on div "Home" at bounding box center [45, 37] width 75 height 8
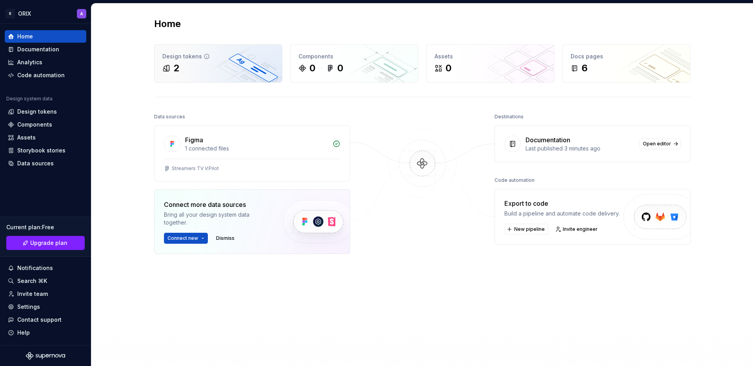
click at [205, 68] on div "2" at bounding box center [218, 68] width 112 height 13
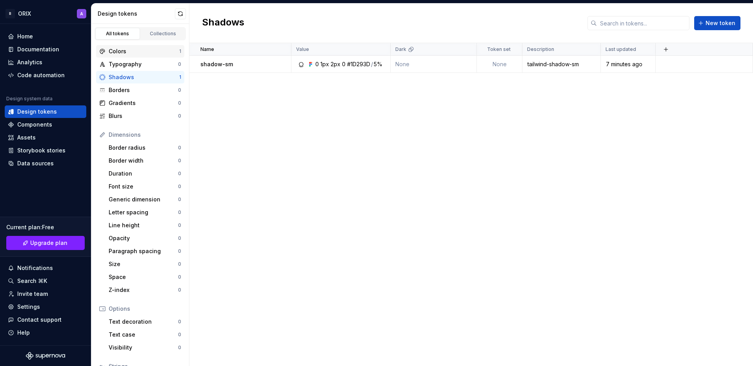
click at [152, 51] on div "Colors" at bounding box center [144, 51] width 71 height 8
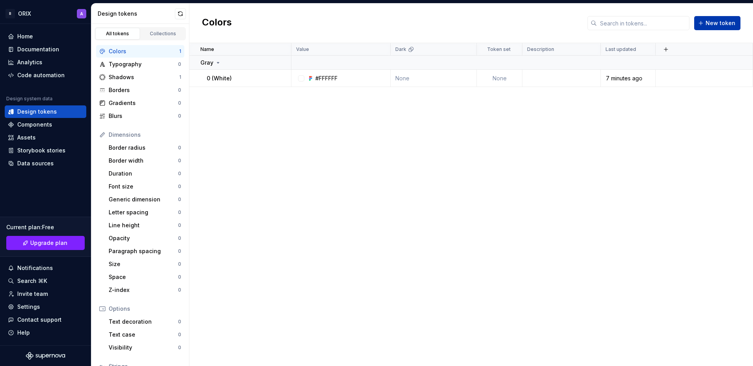
click at [705, 25] on button "New token" at bounding box center [717, 23] width 46 height 14
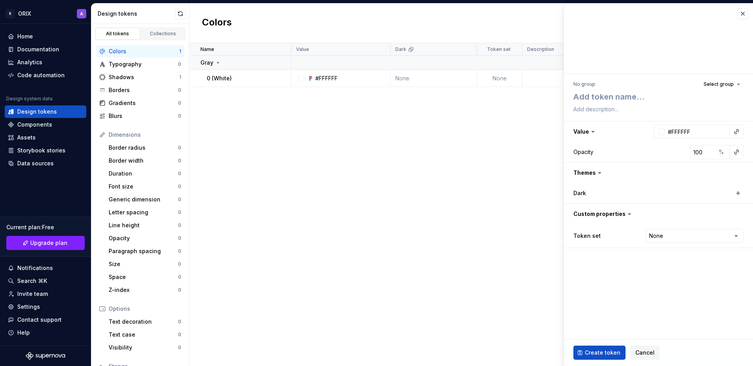
type textarea "*"
click at [692, 132] on input "#FFFFFF" at bounding box center [697, 132] width 65 height 14
paste input "7743F2"
type input "7743F2"
type textarea "*"
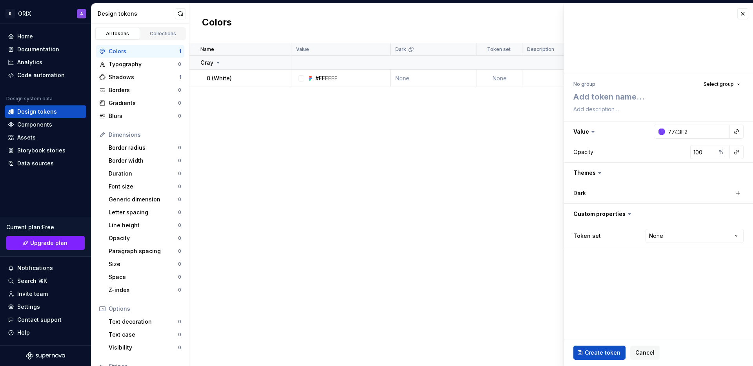
type input "#7743F2"
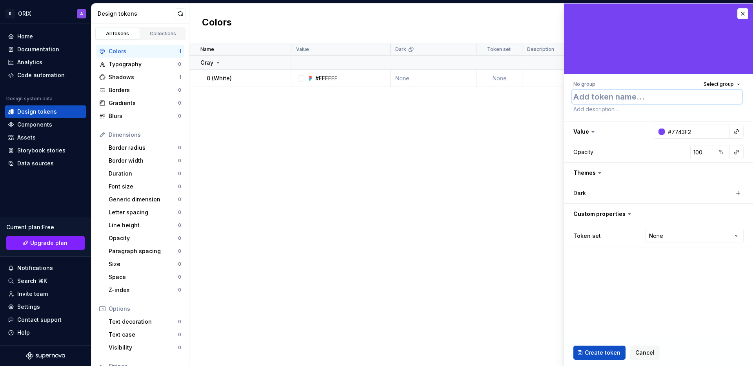
click at [634, 103] on textarea at bounding box center [657, 97] width 170 height 14
paste textarea "dropzone_purple"
type textarea "*"
type textarea "dropzone_purple"
click at [590, 83] on div "No group" at bounding box center [584, 84] width 22 height 6
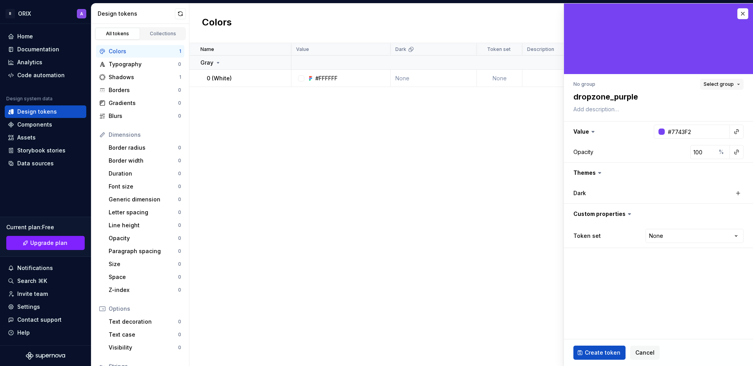
click at [725, 83] on span "Select group" at bounding box center [718, 84] width 30 height 6
click at [636, 149] on div "Create group" at bounding box center [650, 146] width 36 height 8
type textarea "*"
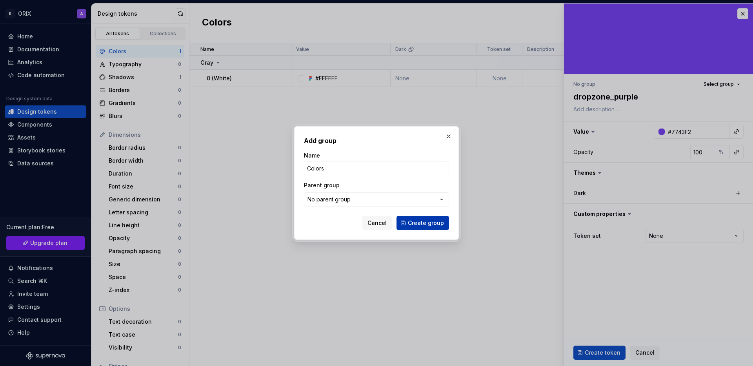
type input "Colors"
click at [435, 223] on span "Create group" at bounding box center [426, 223] width 36 height 8
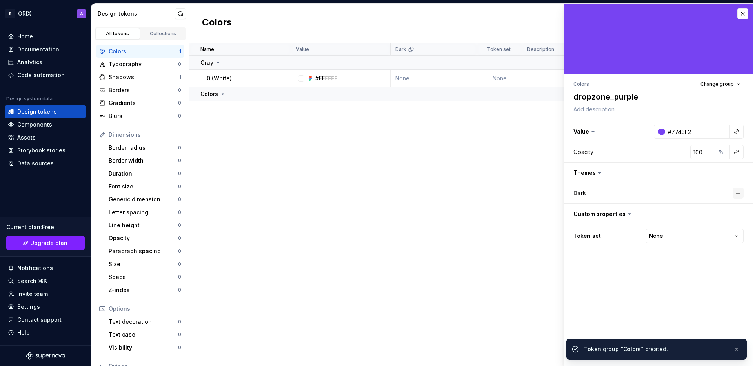
click at [735, 195] on button "button" at bounding box center [737, 193] width 11 height 11
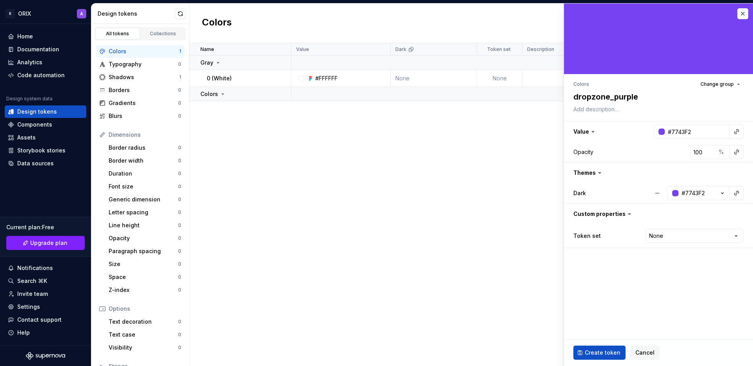
type textarea "*"
click at [689, 238] on html "R ORIX A Home Documentation Analytics Code automation Design system data Design…" at bounding box center [376, 183] width 753 height 366
select select "**********"
click at [669, 238] on html "R ORIX A Home Documentation Analytics Code automation Design system data Design…" at bounding box center [376, 183] width 753 height 366
click at [607, 354] on span "Create token" at bounding box center [603, 353] width 36 height 8
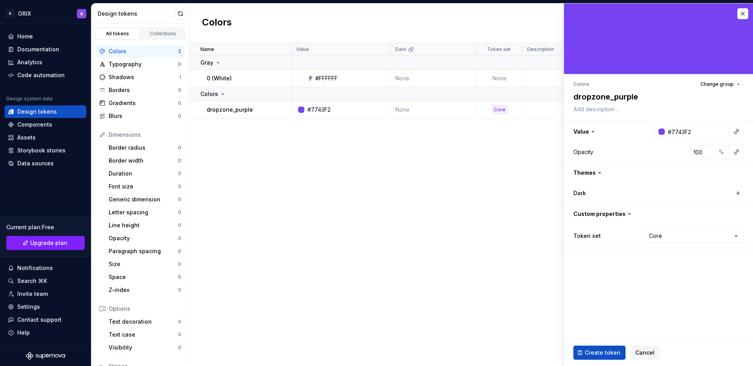
type textarea "*"
type input "#FFFFFF"
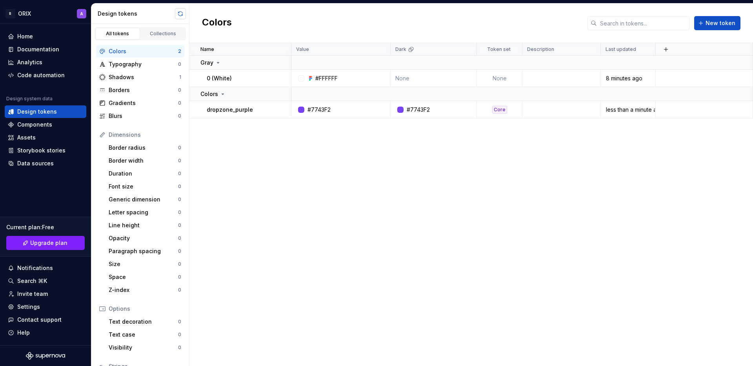
drag, startPoint x: 174, startPoint y: 13, endPoint x: 178, endPoint y: 13, distance: 3.9
click at [175, 13] on div "Design tokens" at bounding box center [140, 14] width 98 height 20
click at [180, 13] on button "button" at bounding box center [180, 13] width 11 height 11
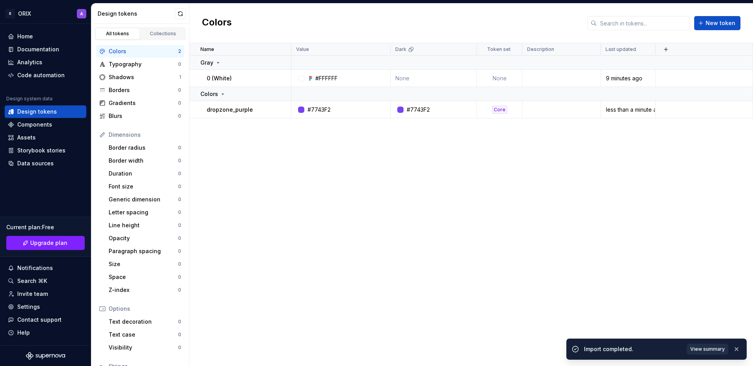
click at [716, 351] on span "View summary" at bounding box center [707, 349] width 35 height 6
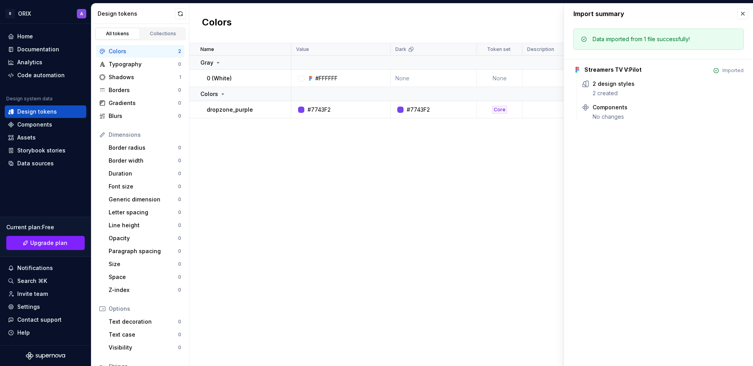
drag, startPoint x: 741, startPoint y: 13, endPoint x: 734, endPoint y: 16, distance: 7.6
click at [741, 13] on button "button" at bounding box center [742, 13] width 11 height 11
